Goal: Check status

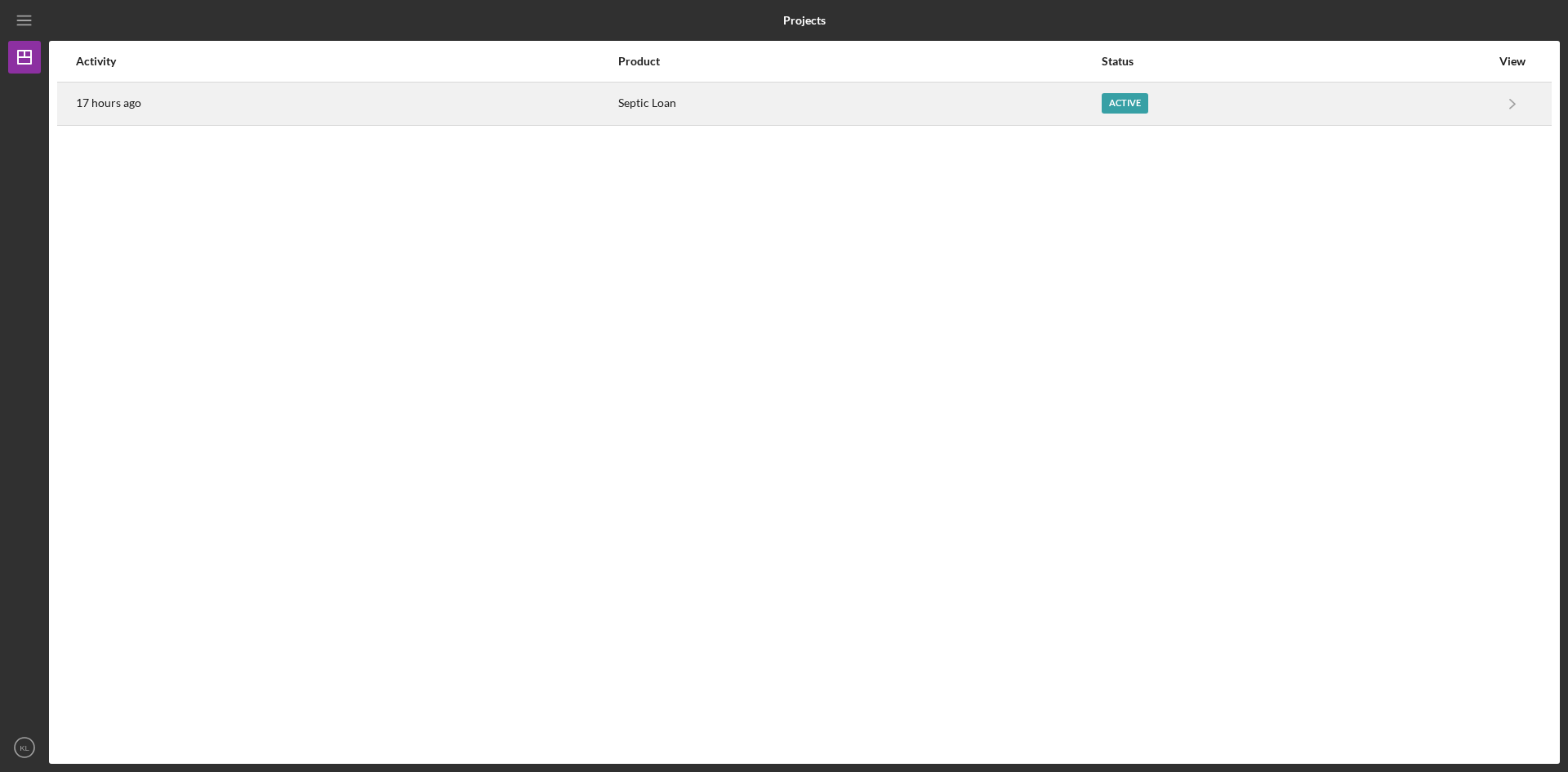
click at [1121, 94] on div "Active" at bounding box center [1125, 103] width 46 height 21
